Goal: Navigation & Orientation: Find specific page/section

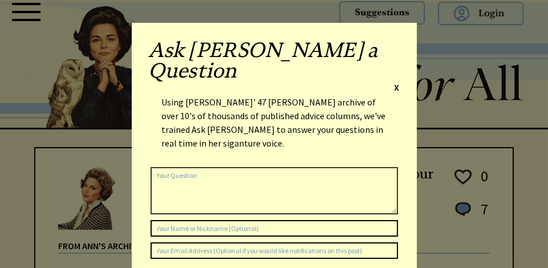
click at [396, 81] on span "X" at bounding box center [396, 86] width 5 height 11
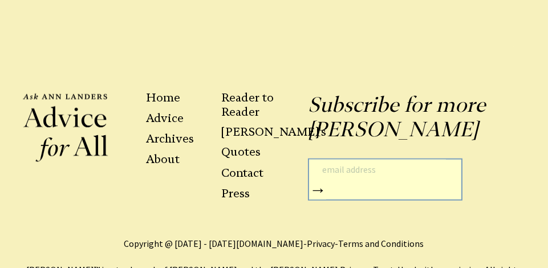
scroll to position [2677, 0]
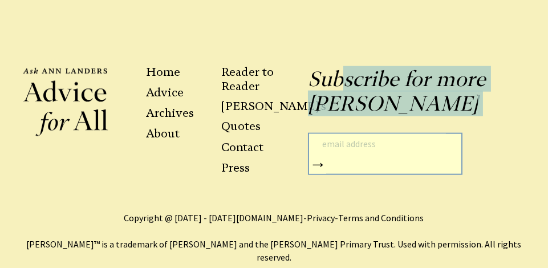
drag, startPoint x: 349, startPoint y: 109, endPoint x: 320, endPoint y: 68, distance: 50.6
click at [320, 68] on div "Subscribe for more Ann Landers → Submit" at bounding box center [399, 139] width 251 height 144
click at [172, 65] on link "Home" at bounding box center [163, 72] width 34 height 14
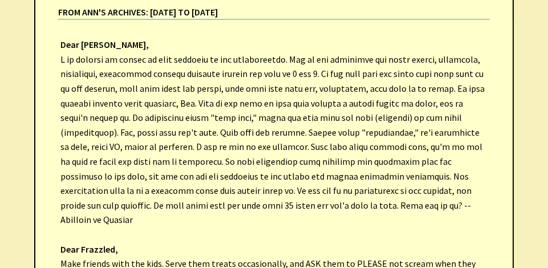
scroll to position [267, 0]
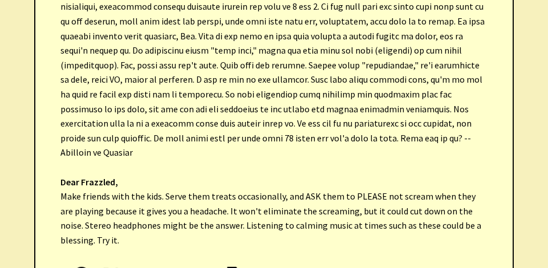
scroll to position [334, 0]
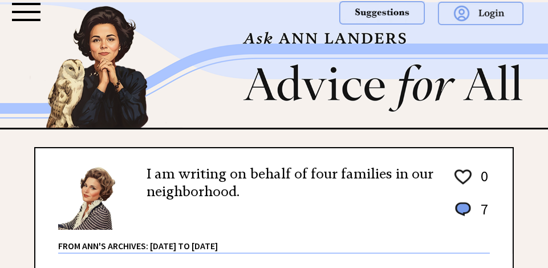
scroll to position [2449, 0]
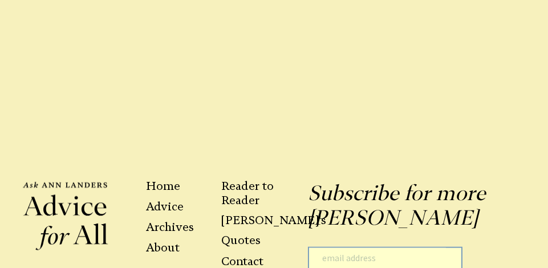
click at [157, 179] on link "Home" at bounding box center [163, 186] width 34 height 14
